Goal: Task Accomplishment & Management: Use online tool/utility

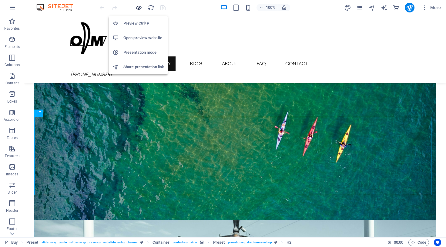
click at [139, 6] on icon "button" at bounding box center [138, 7] width 7 height 7
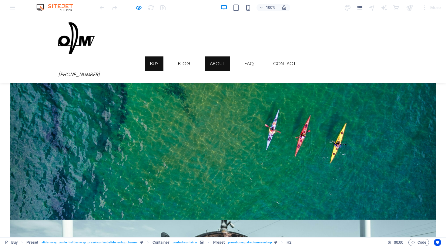
click at [215, 56] on link "About" at bounding box center [217, 63] width 25 height 15
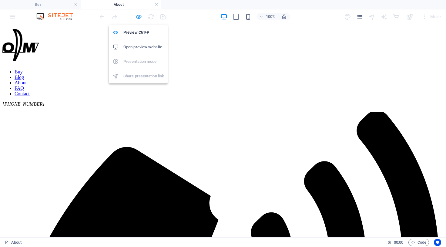
click at [139, 15] on icon "button" at bounding box center [138, 16] width 7 height 7
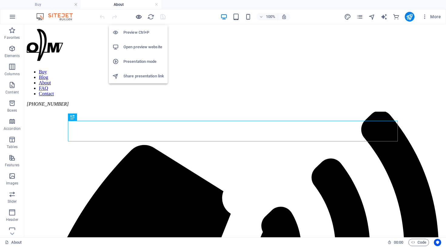
click at [139, 15] on icon "button" at bounding box center [138, 16] width 7 height 7
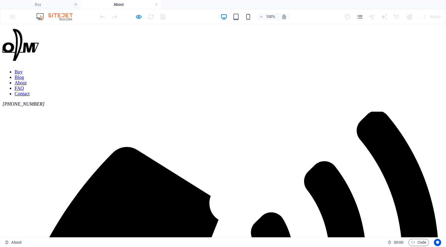
click at [24, 75] on link "Blog" at bounding box center [19, 77] width 9 height 5
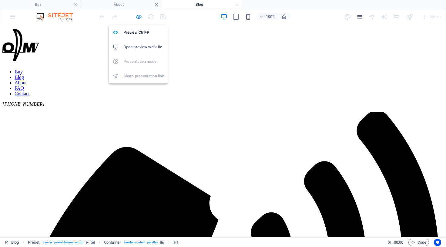
click at [138, 16] on icon "button" at bounding box center [138, 16] width 7 height 7
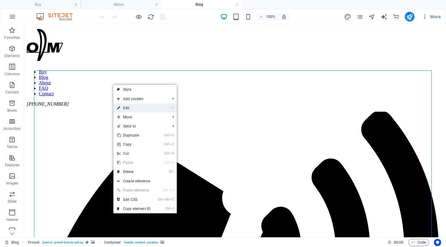
drag, startPoint x: 145, startPoint y: 106, endPoint x: 2, endPoint y: 72, distance: 146.6
click at [145, 106] on link "⏎ Edit" at bounding box center [133, 107] width 41 height 9
select select "px"
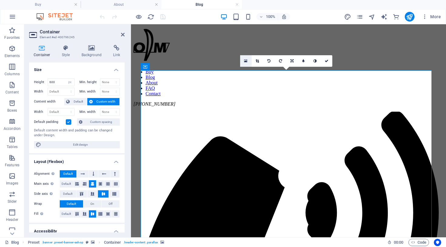
click at [246, 60] on icon at bounding box center [245, 61] width 3 height 4
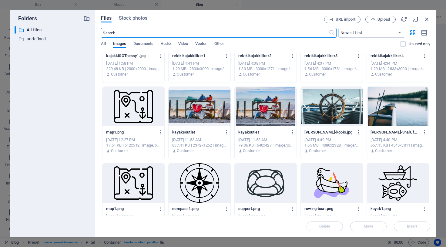
scroll to position [648, 0]
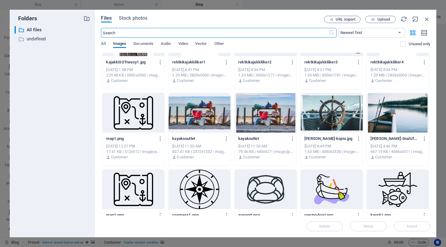
click at [206, 113] on div at bounding box center [200, 112] width 62 height 39
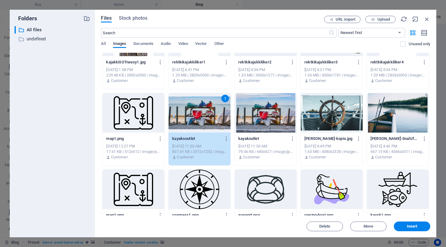
click at [206, 113] on div "1" at bounding box center [200, 112] width 62 height 39
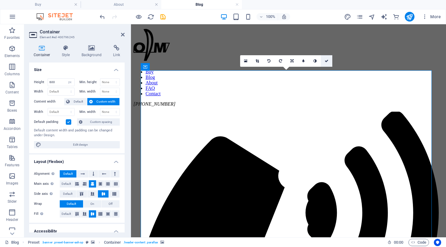
click at [328, 60] on icon at bounding box center [327, 61] width 4 height 4
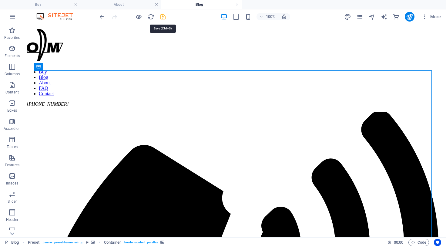
click at [163, 16] on icon "save" at bounding box center [162, 16] width 7 height 7
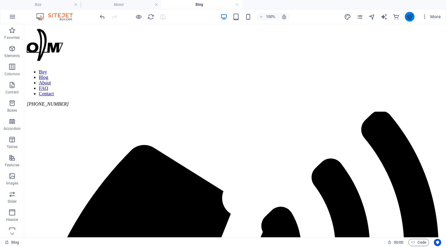
click at [414, 16] on button "publish" at bounding box center [410, 17] width 10 height 10
